Goal: Task Accomplishment & Management: Complete application form

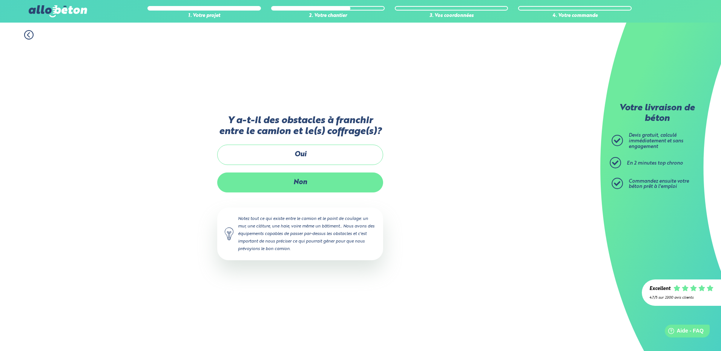
click at [299, 182] on label "Non" at bounding box center [300, 183] width 166 height 20
click at [0, 0] on input "Non" at bounding box center [0, 0] width 0 height 0
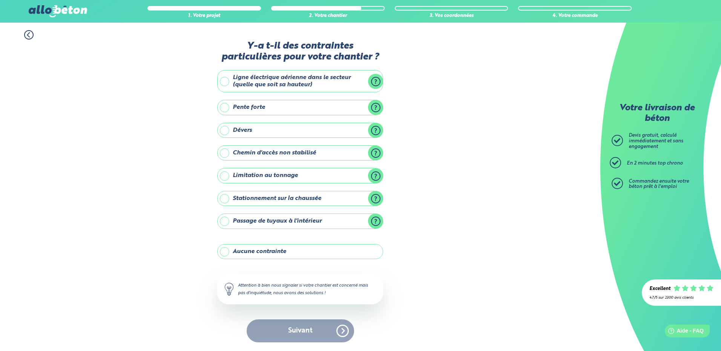
click at [226, 251] on label "Aucune contrainte" at bounding box center [300, 251] width 166 height 15
click at [0, 0] on input "Aucune contrainte" at bounding box center [0, 0] width 0 height 0
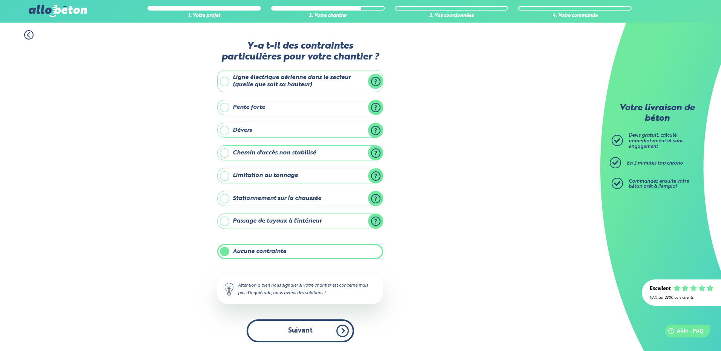
click at [304, 331] on button "Suivant" at bounding box center [300, 331] width 107 height 23
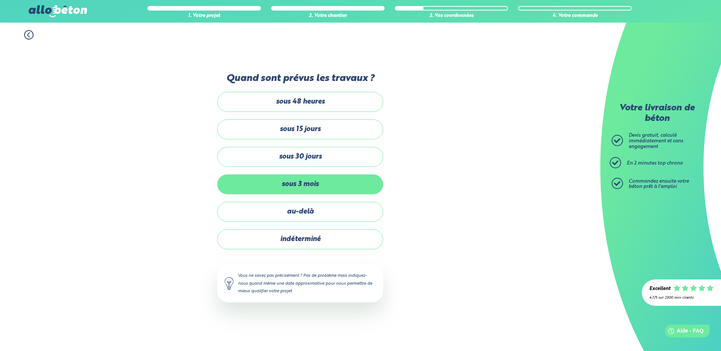
click at [309, 183] on label "sous 3 mois" at bounding box center [300, 185] width 166 height 20
click at [0, 0] on input "sous 3 mois" at bounding box center [0, 0] width 0 height 0
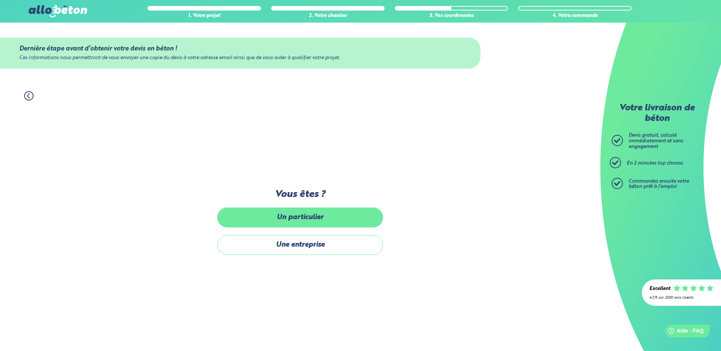
click at [306, 215] on label "Un particulier" at bounding box center [300, 218] width 166 height 20
click at [0, 0] on input "Un particulier" at bounding box center [0, 0] width 0 height 0
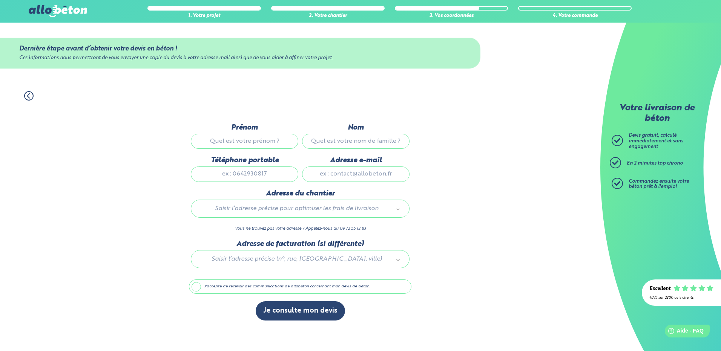
click at [244, 145] on input "Prénom" at bounding box center [244, 141] width 107 height 15
type input "yoann"
type input "Chevenier"
type input "0660641646"
type input "ychevenier@gmail.com"
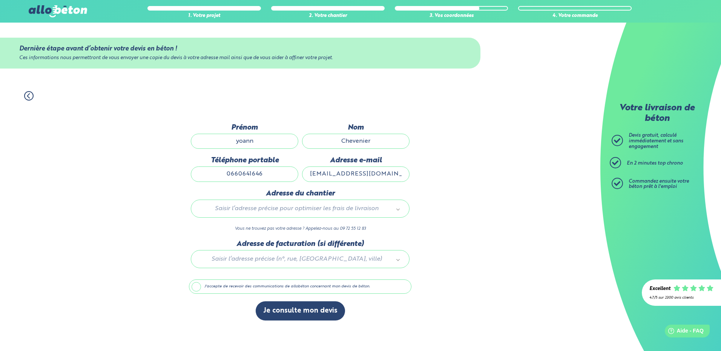
type input "9 rue du bois de la Noue"
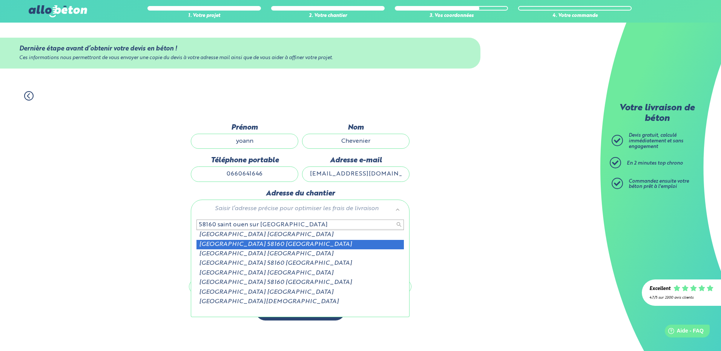
type input "58160 saint ouen sur loire rue du boi"
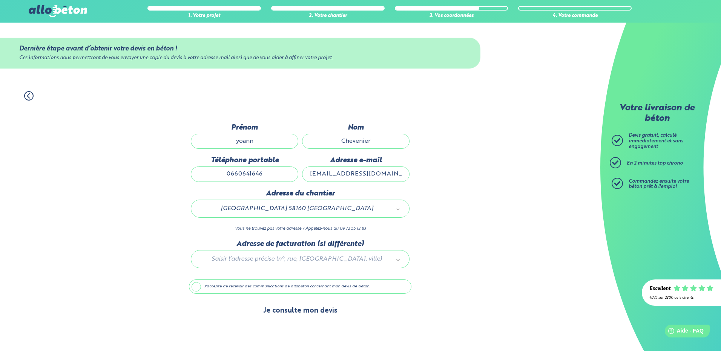
click at [306, 312] on button "Je consulte mon devis" at bounding box center [300, 311] width 89 height 19
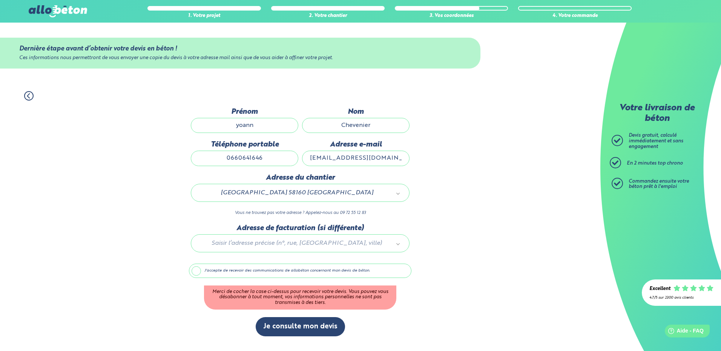
click at [400, 242] on div at bounding box center [300, 242] width 222 height 36
click at [198, 270] on label "J'accepte de recevoir des communications de allobéton concernant mon devis de b…" at bounding box center [300, 271] width 222 height 14
click at [0, 0] on input "J'accepte de recevoir des communications de allobéton concernant mon devis de b…" at bounding box center [0, 0] width 0 height 0
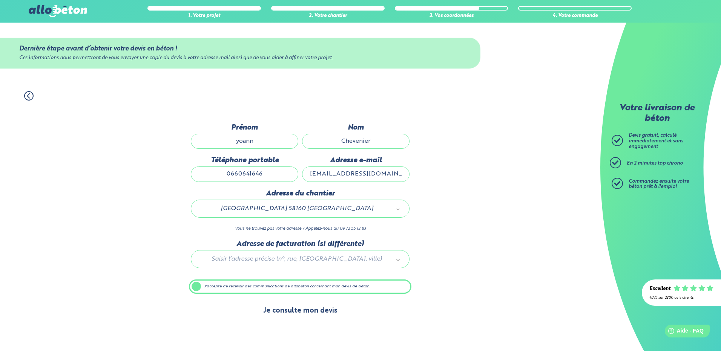
click at [306, 312] on button "Je consulte mon devis" at bounding box center [300, 311] width 89 height 19
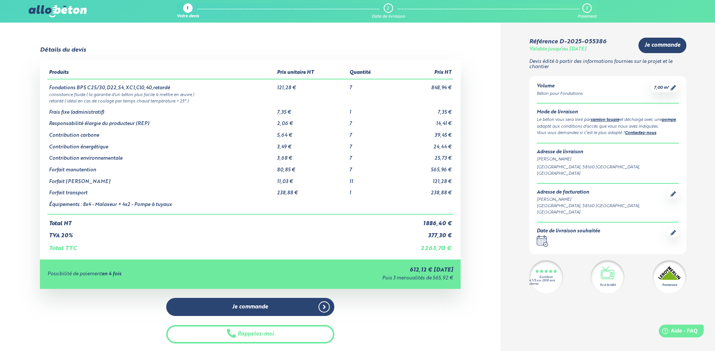
click at [662, 122] on link "pompe" at bounding box center [669, 120] width 14 height 4
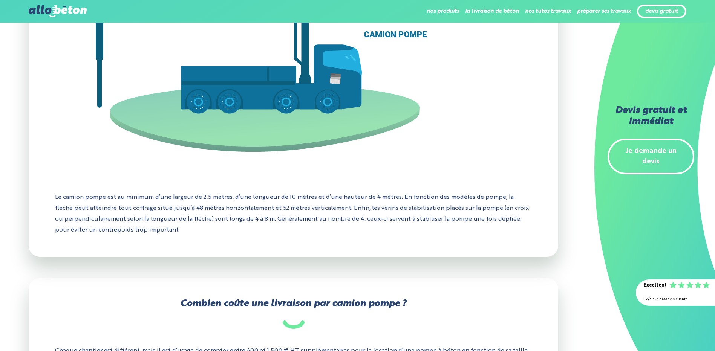
scroll to position [565, 0]
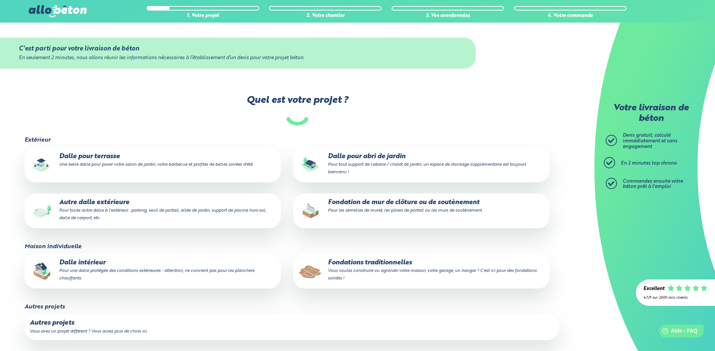
click at [365, 260] on p "Fondations traditionnelles Vous voulez construire ou agrandir votre maison, vot…" at bounding box center [422, 270] width 246 height 23
click at [0, 0] on input "Fondations traditionnelles Vous voulez construire ou agrandir votre maison, vot…" at bounding box center [0, 0] width 0 height 0
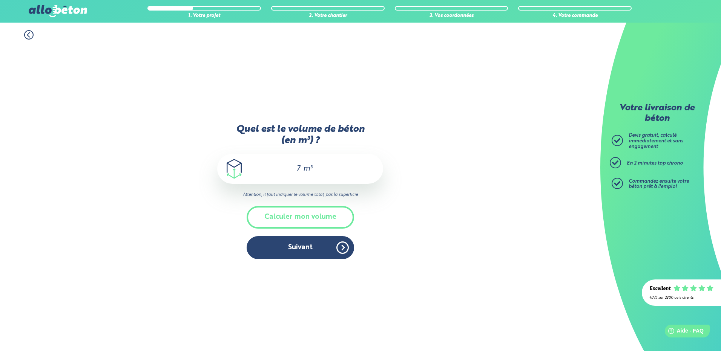
click at [313, 245] on button "Suivant" at bounding box center [300, 247] width 107 height 23
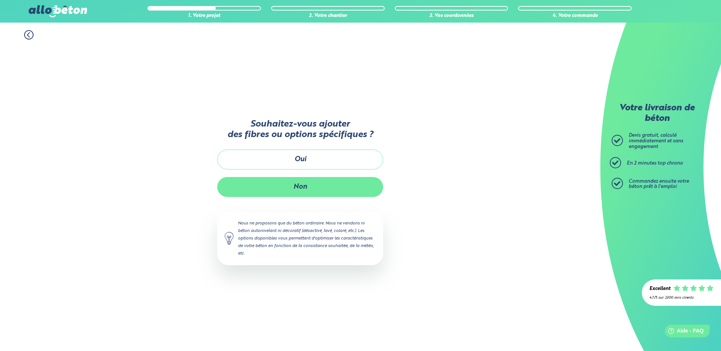
click at [295, 187] on button "Non" at bounding box center [300, 187] width 166 height 20
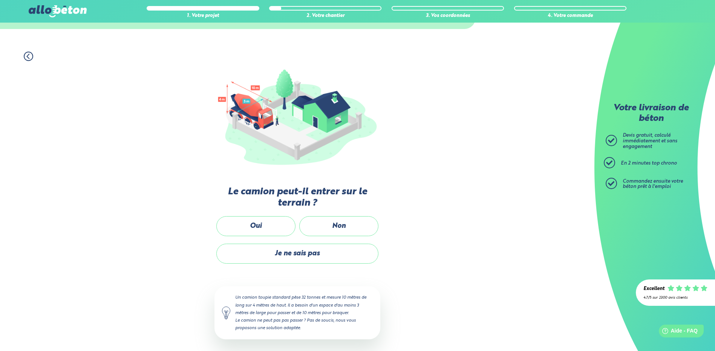
scroll to position [42, 0]
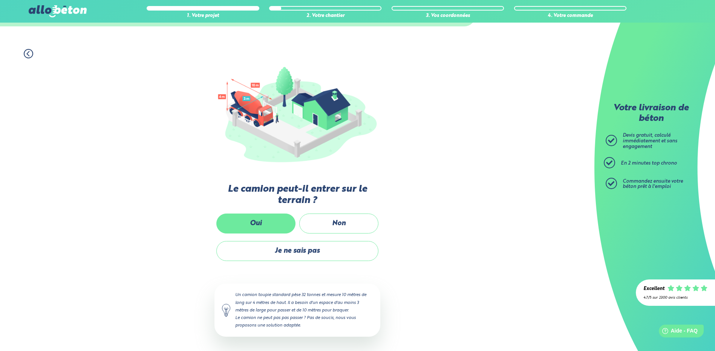
click at [258, 225] on label "Oui" at bounding box center [255, 224] width 79 height 20
click at [0, 0] on input "Oui" at bounding box center [0, 0] width 0 height 0
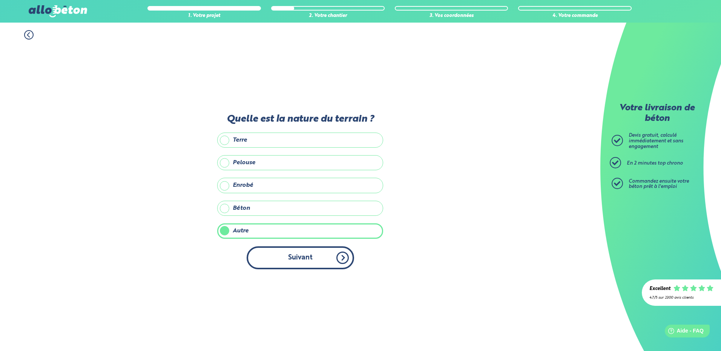
click at [304, 261] on button "Suivant" at bounding box center [300, 258] width 107 height 23
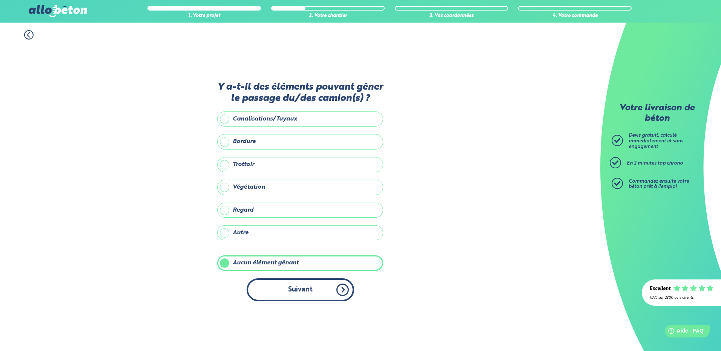
click at [297, 291] on button "Suivant" at bounding box center [300, 290] width 107 height 23
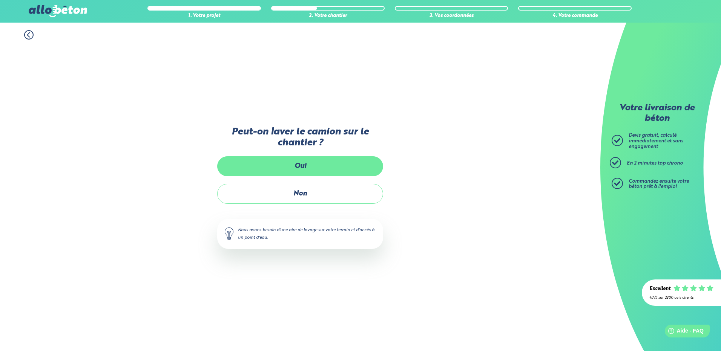
click at [294, 167] on label "Oui" at bounding box center [300, 166] width 166 height 20
click at [0, 0] on input "Oui" at bounding box center [0, 0] width 0 height 0
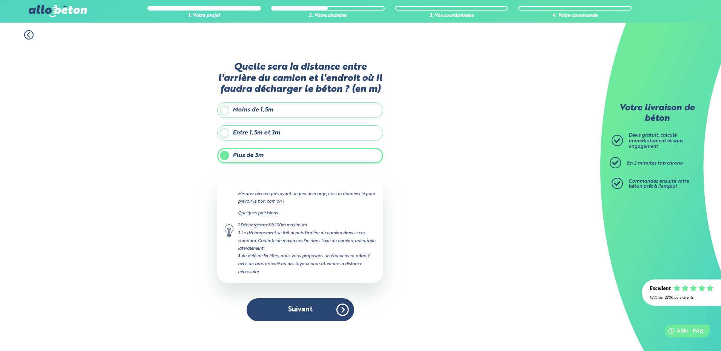
click at [276, 132] on label "Entre 1,5m et 3m" at bounding box center [300, 133] width 166 height 15
click at [0, 0] on input "Entre 1,5m et 3m" at bounding box center [0, 0] width 0 height 0
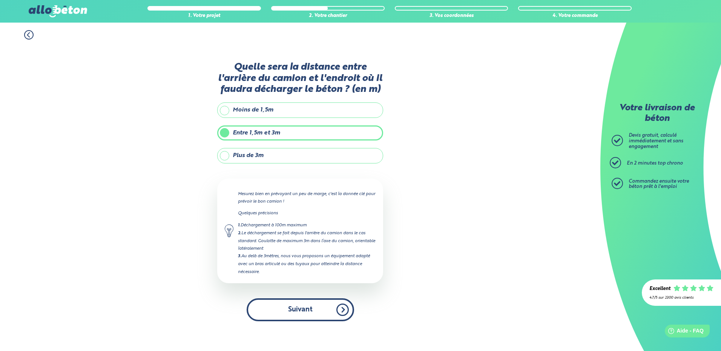
click at [297, 319] on button "Suivant" at bounding box center [300, 310] width 107 height 23
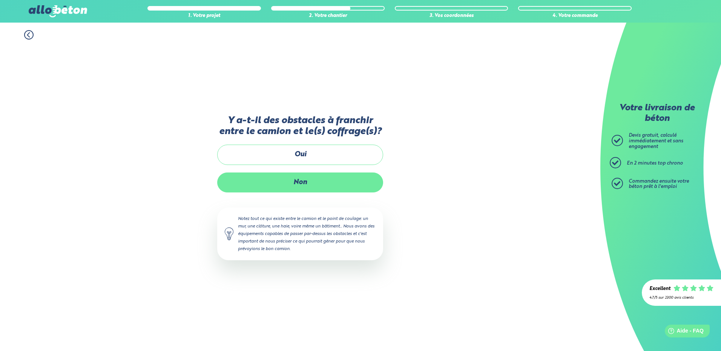
click at [300, 185] on label "Non" at bounding box center [300, 183] width 166 height 20
click at [0, 0] on input "Non" at bounding box center [0, 0] width 0 height 0
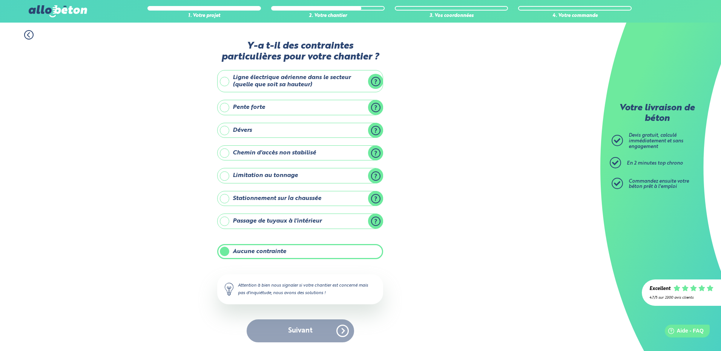
click at [294, 332] on div "Suivant" at bounding box center [300, 331] width 166 height 23
click at [261, 250] on label "Aucune contrainte" at bounding box center [300, 251] width 166 height 15
click at [0, 0] on input "Aucune contrainte" at bounding box center [0, 0] width 0 height 0
click at [261, 250] on label "Aucune contrainte" at bounding box center [300, 251] width 166 height 15
click at [0, 0] on input "Aucune contrainte" at bounding box center [0, 0] width 0 height 0
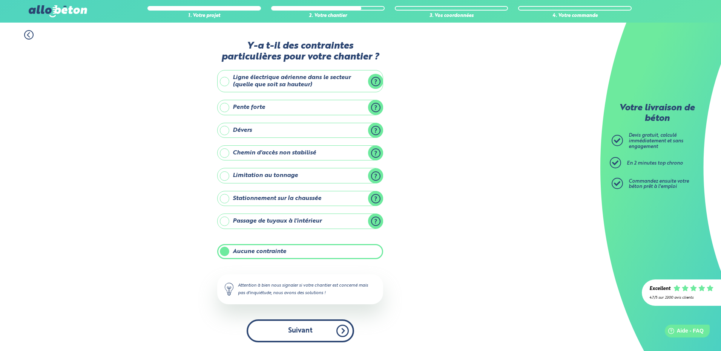
click at [292, 328] on button "Suivant" at bounding box center [300, 331] width 107 height 23
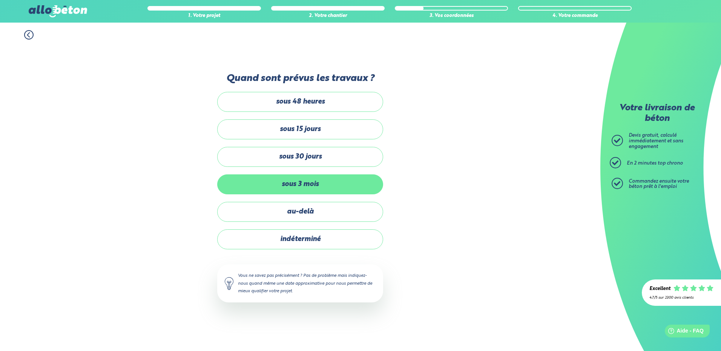
click at [294, 190] on label "sous 3 mois" at bounding box center [300, 185] width 166 height 20
click at [0, 0] on input "sous 3 mois" at bounding box center [0, 0] width 0 height 0
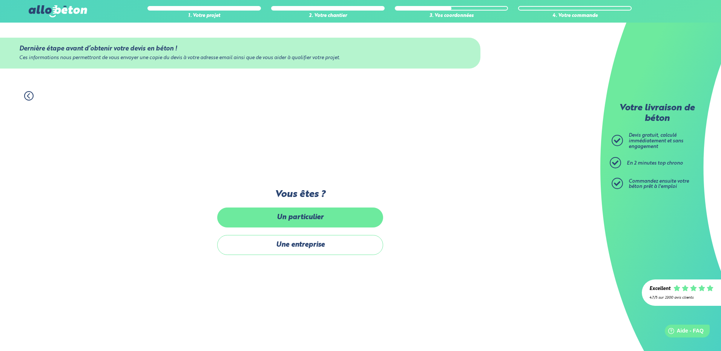
click at [306, 223] on label "Un particulier" at bounding box center [300, 218] width 166 height 20
click at [0, 0] on input "Un particulier" at bounding box center [0, 0] width 0 height 0
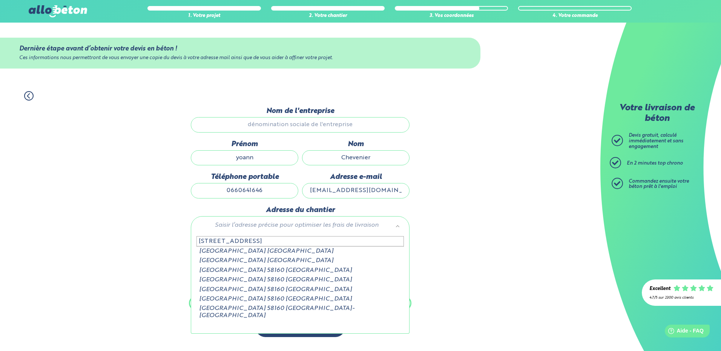
type input "58160 rue du bois"
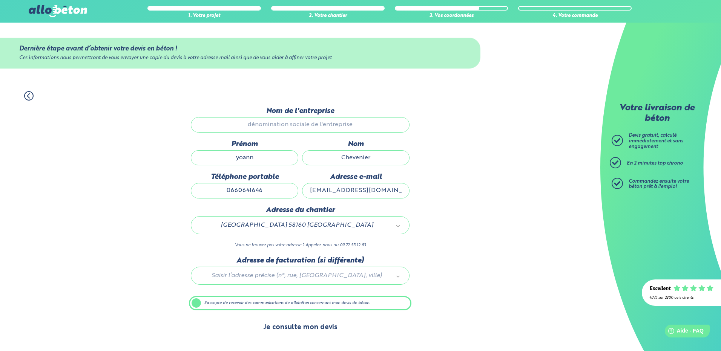
click at [306, 324] on button "Je consulte mon devis" at bounding box center [300, 327] width 89 height 19
